Goal: Task Accomplishment & Management: Use online tool/utility

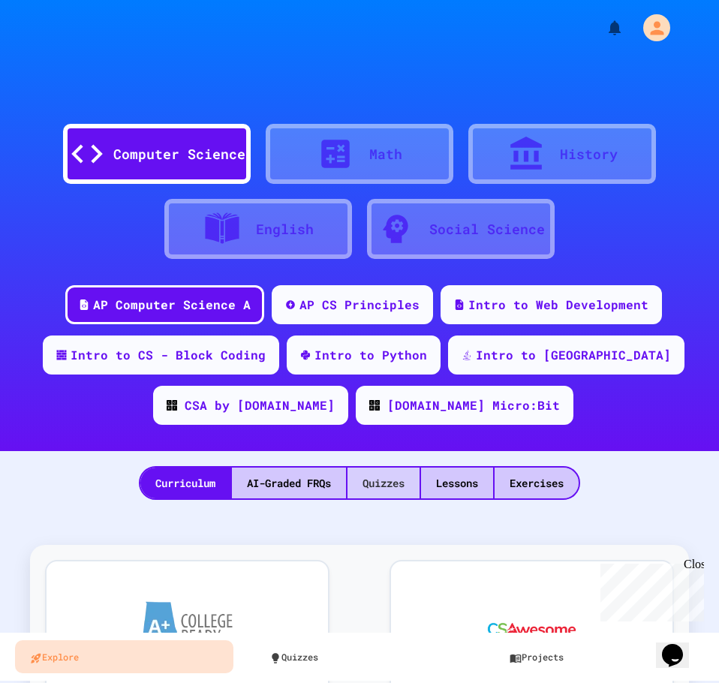
click at [391, 483] on div "Quizzes" at bounding box center [383, 483] width 72 height 31
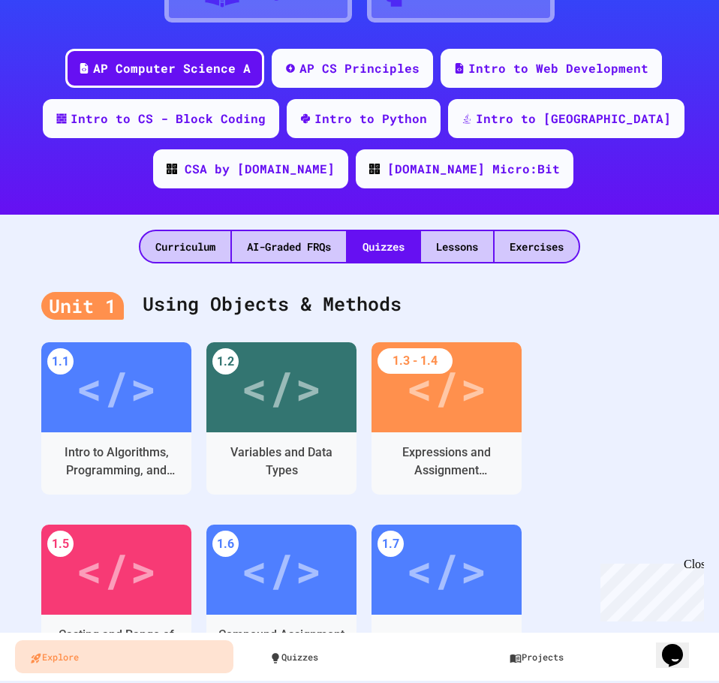
scroll to position [246, 0]
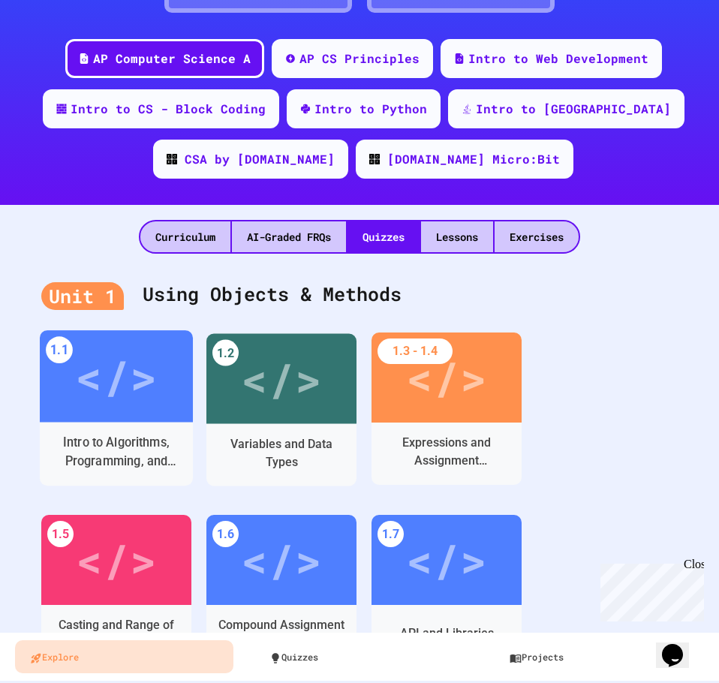
click at [176, 392] on div "</>" at bounding box center [116, 376] width 153 height 92
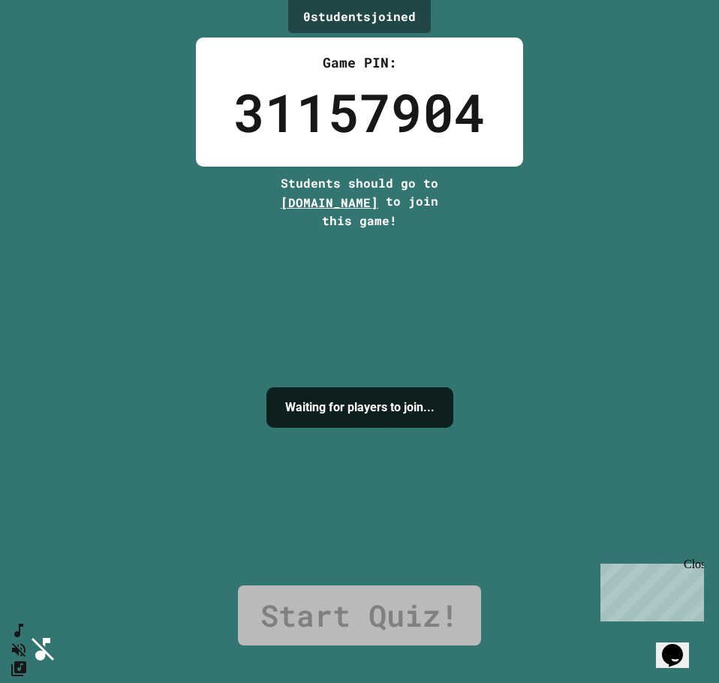
click at [14, 638] on button "SpeedDial basic example" at bounding box center [16, 626] width 22 height 23
click at [27, 636] on icon "SpeedDial basic example" at bounding box center [16, 627] width 22 height 22
click at [27, 639] on icon "Mute music" at bounding box center [16, 650] width 22 height 22
